Goal: Transaction & Acquisition: Obtain resource

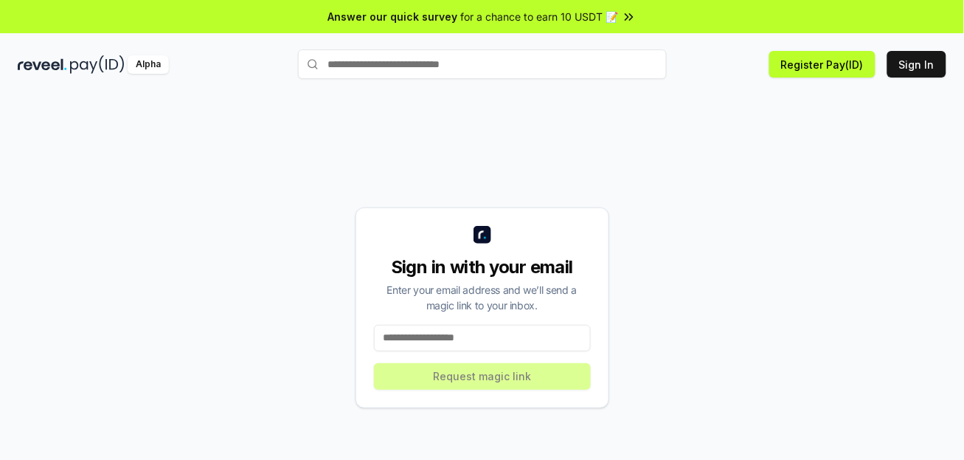
drag, startPoint x: 0, startPoint y: 0, endPoint x: 423, endPoint y: 336, distance: 539.7
click at [423, 336] on input at bounding box center [482, 338] width 217 height 27
type input "**********"
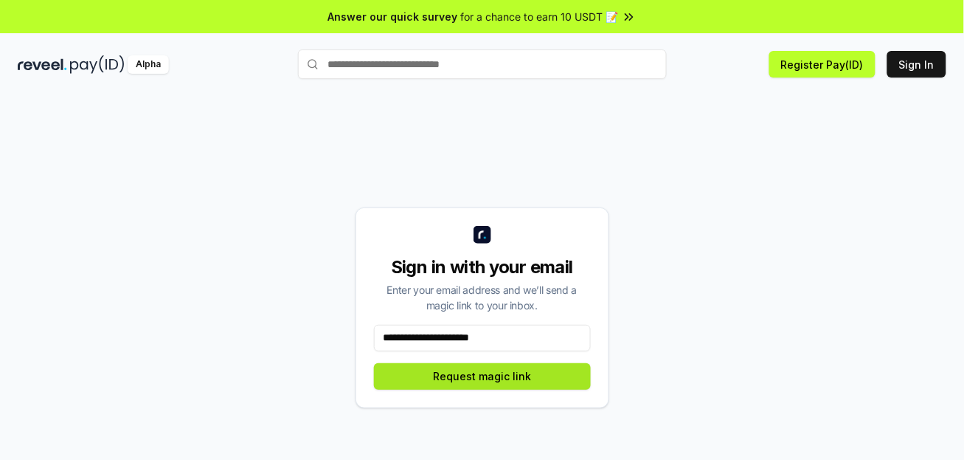
click at [476, 385] on button "Request magic link" at bounding box center [482, 376] width 217 height 27
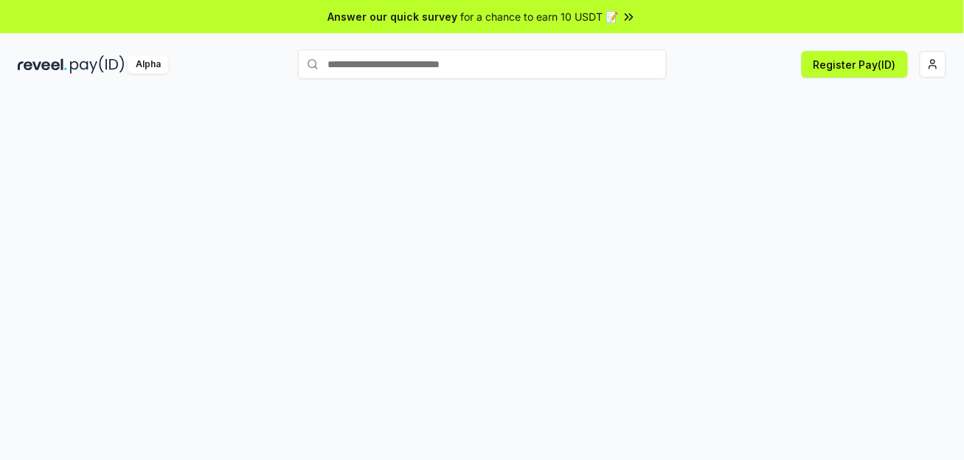
scroll to position [44, 0]
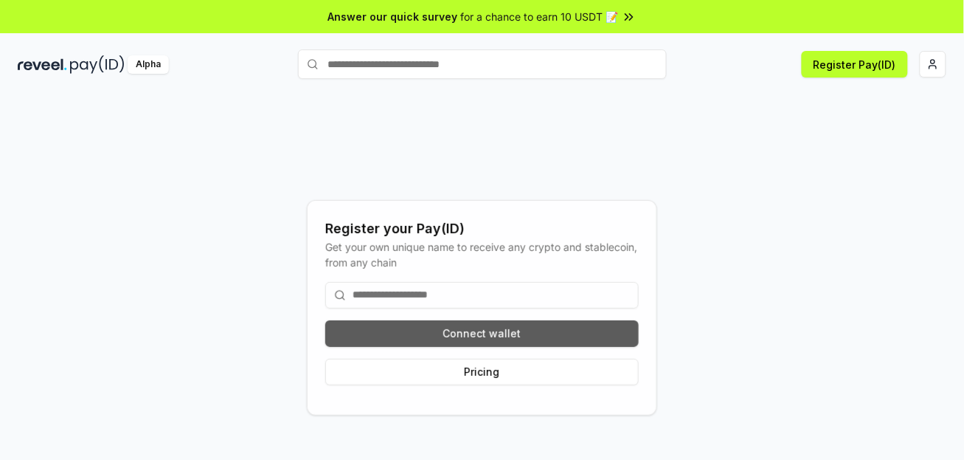
click at [513, 336] on button "Connect wallet" at bounding box center [481, 333] width 313 height 27
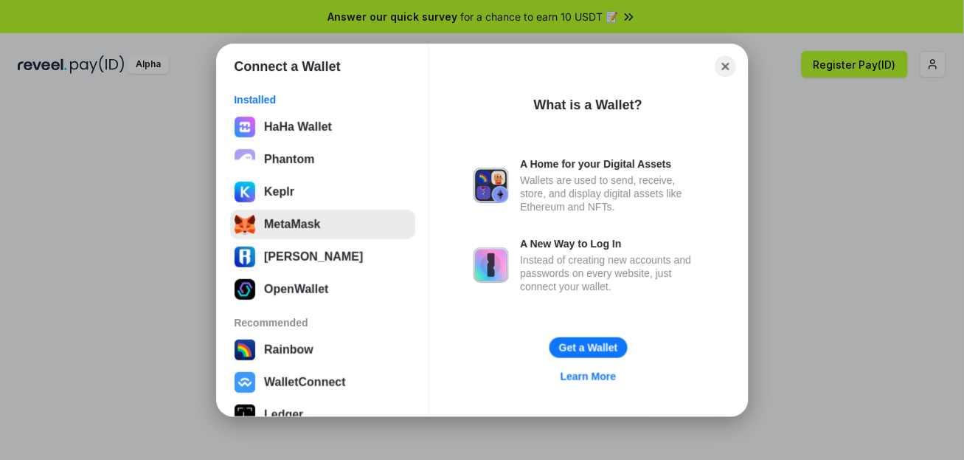
click at [256, 225] on button "MetaMask" at bounding box center [322, 224] width 185 height 30
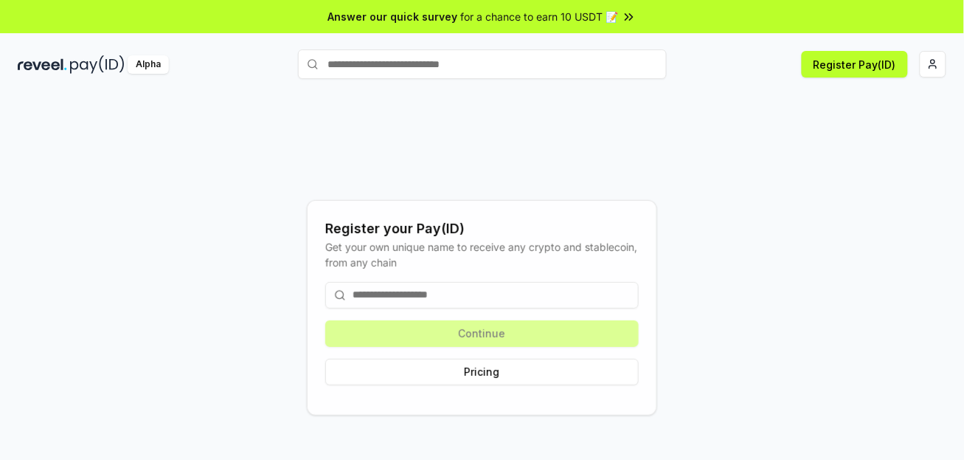
click at [372, 304] on input at bounding box center [481, 295] width 313 height 27
type input "**********"
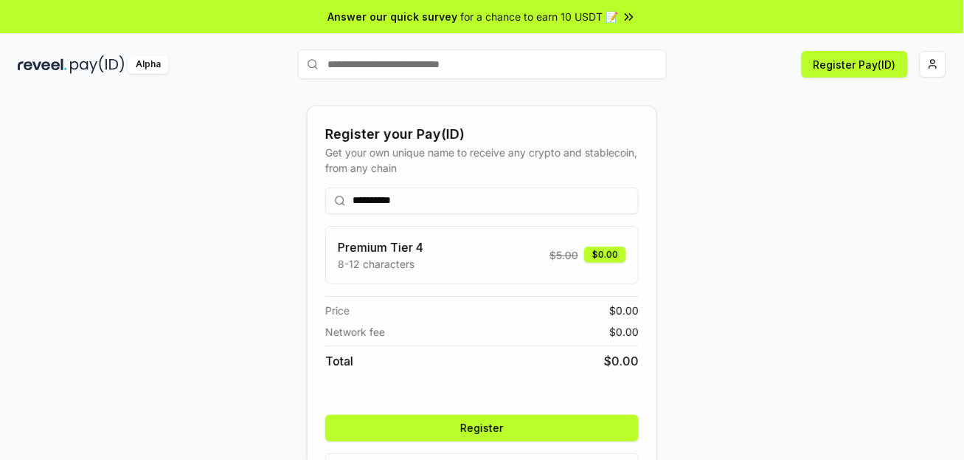
click at [535, 430] on button "Register" at bounding box center [481, 428] width 313 height 27
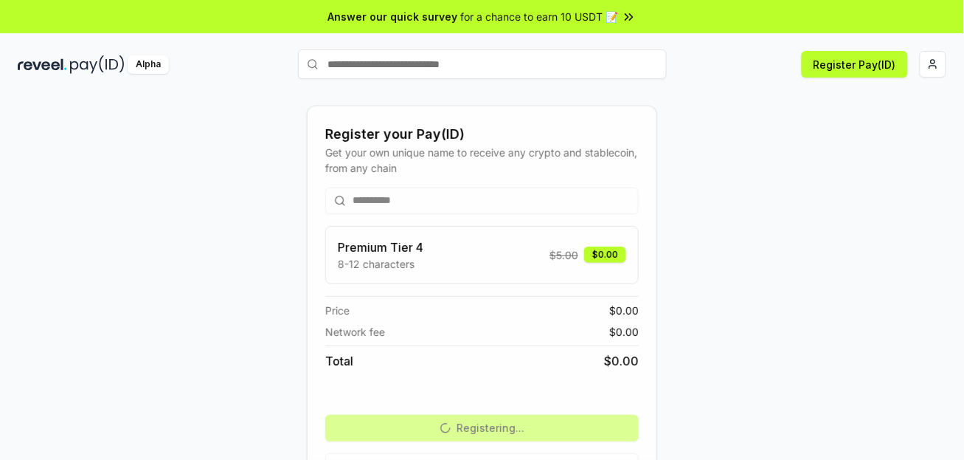
scroll to position [54, 0]
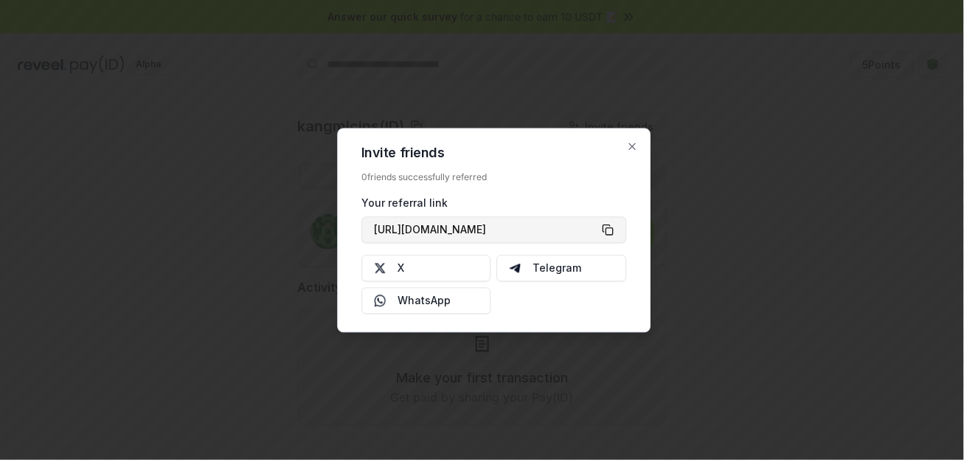
click at [609, 232] on button "[URL][DOMAIN_NAME]" at bounding box center [493, 229] width 265 height 27
click at [635, 143] on icon "button" at bounding box center [632, 146] width 6 height 6
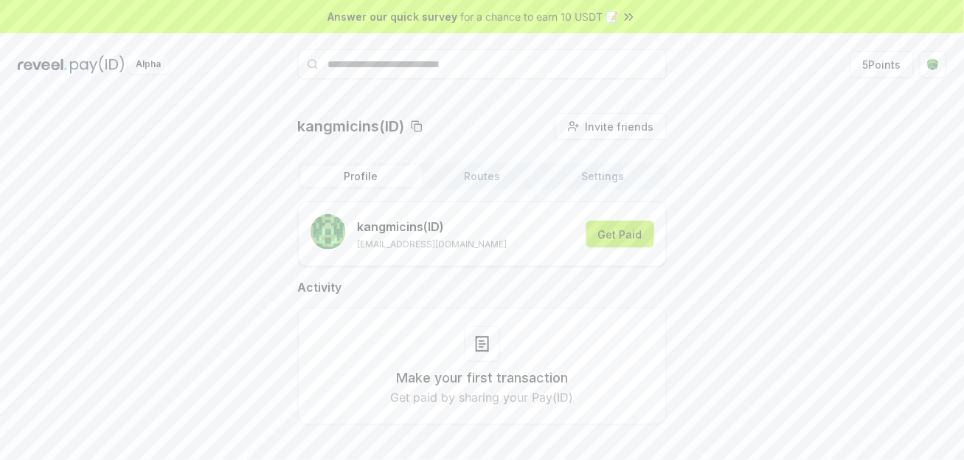
click at [622, 237] on button "Get Paid" at bounding box center [620, 234] width 68 height 27
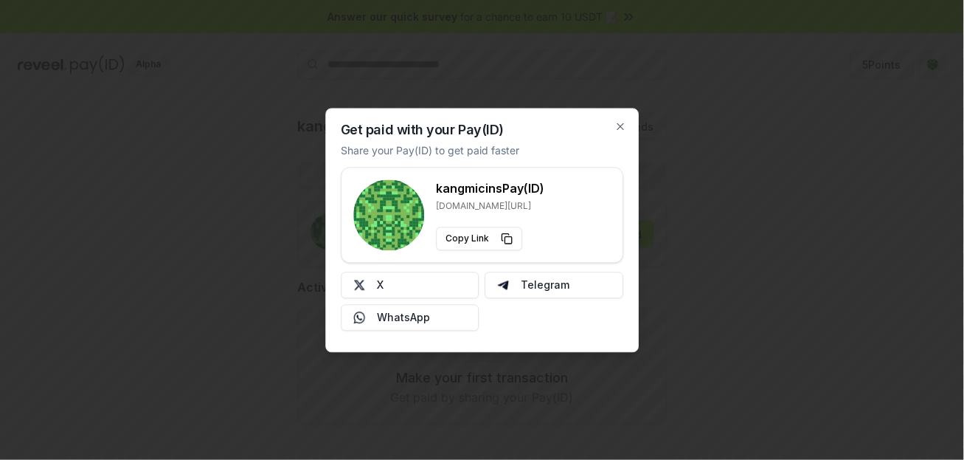
click at [713, 224] on div at bounding box center [482, 230] width 964 height 460
